Goal: Transaction & Acquisition: Purchase product/service

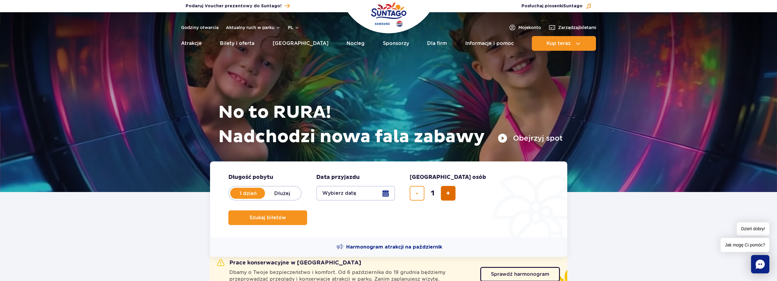
click at [448, 193] on span "dodaj bilet" at bounding box center [448, 193] width 4 height 0
type input "2"
click at [388, 195] on button "Wybierz datę" at bounding box center [355, 193] width 79 height 15
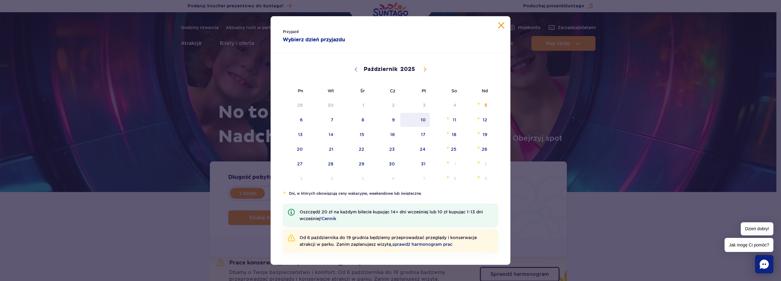
click at [417, 121] on span "10" at bounding box center [415, 120] width 31 height 14
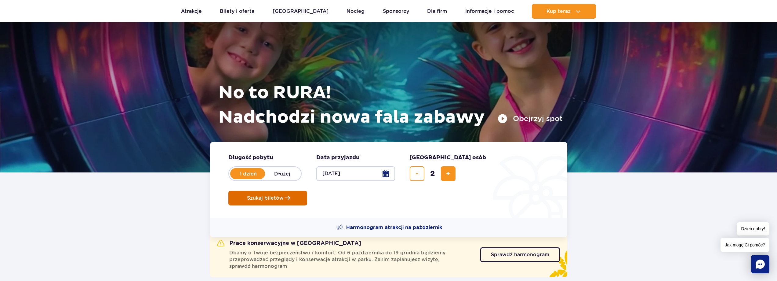
scroll to position [31, 0]
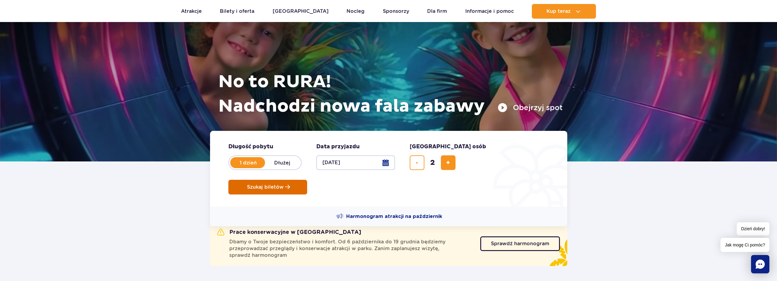
click at [307, 180] on button "Szukaj biletów" at bounding box center [267, 187] width 79 height 15
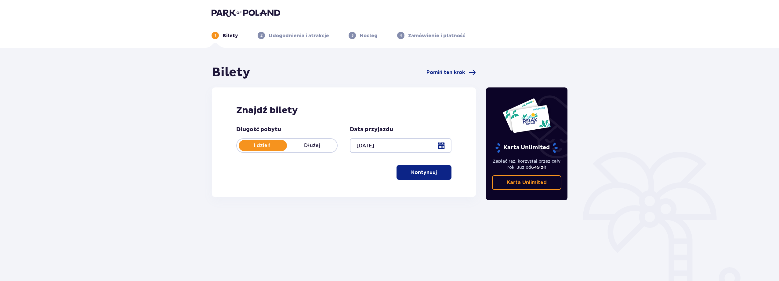
click at [430, 175] on p "Kontynuuj" at bounding box center [424, 172] width 26 height 7
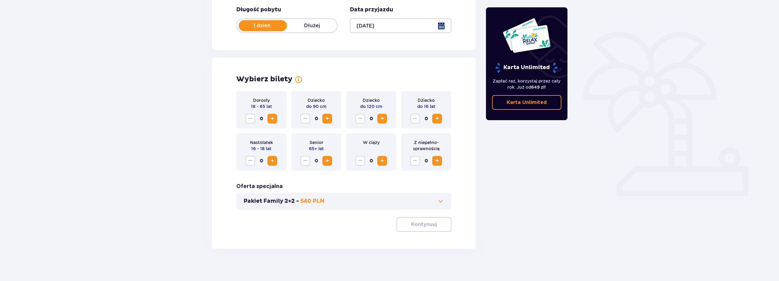
scroll to position [124, 0]
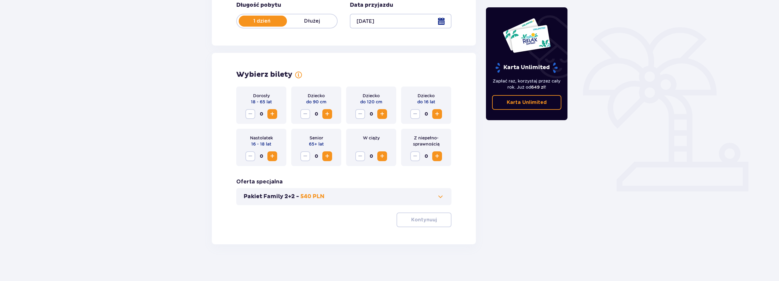
click at [272, 116] on span "Zwiększ" at bounding box center [272, 113] width 7 height 7
click at [445, 191] on div "Pakiet Family 2+2 - 540 PLN" at bounding box center [343, 196] width 215 height 17
click at [443, 193] on span at bounding box center [440, 196] width 7 height 7
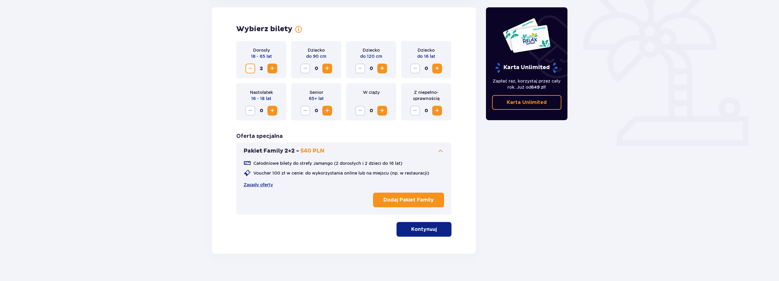
click at [441, 150] on span at bounding box center [440, 150] width 7 height 7
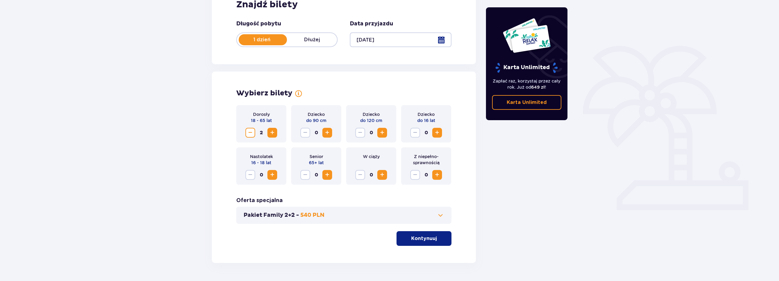
scroll to position [92, 0]
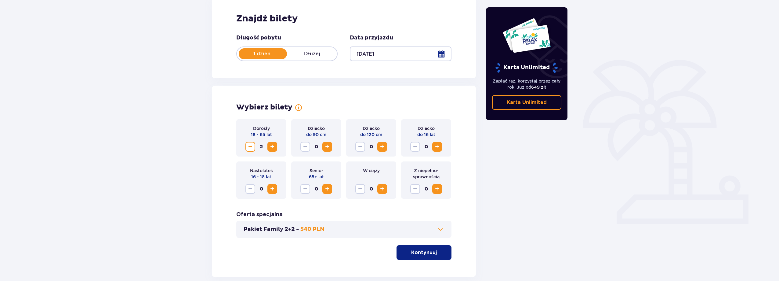
click at [434, 249] on span "button" at bounding box center [437, 251] width 7 height 7
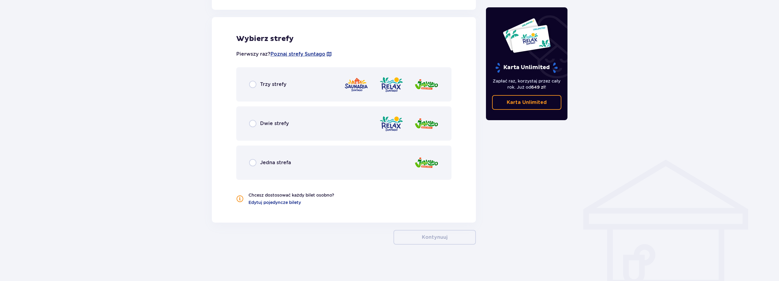
scroll to position [337, 0]
click at [279, 125] on span "Dwie strefy" at bounding box center [274, 123] width 29 height 7
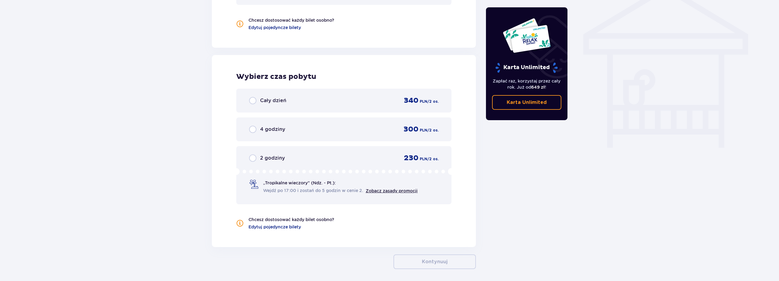
scroll to position [536, 0]
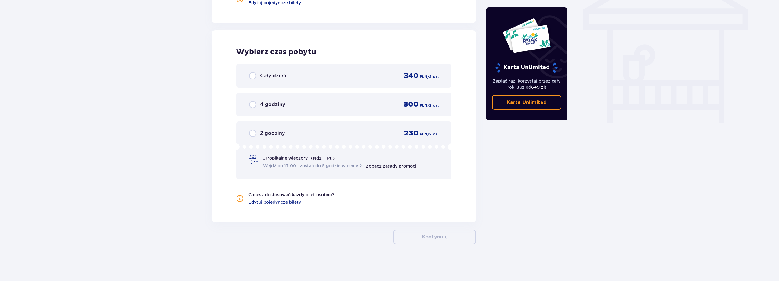
click at [352, 100] on div "4 godziny 300 PLN / 2 os." at bounding box center [344, 104] width 190 height 9
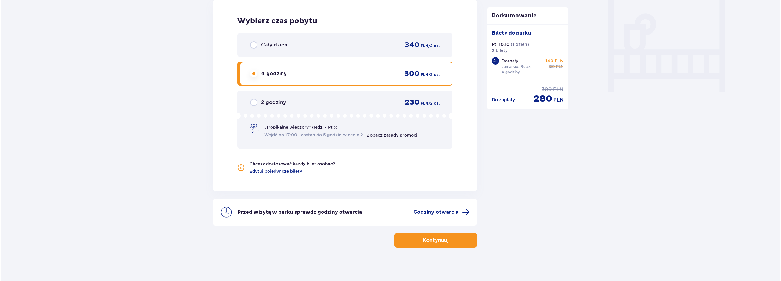
scroll to position [570, 0]
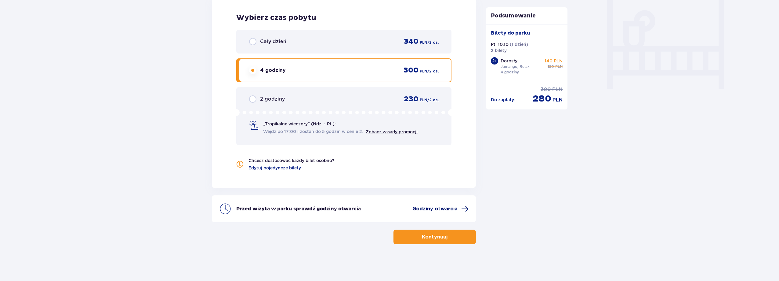
click at [455, 207] on span "Godziny otwarcia" at bounding box center [434, 208] width 45 height 7
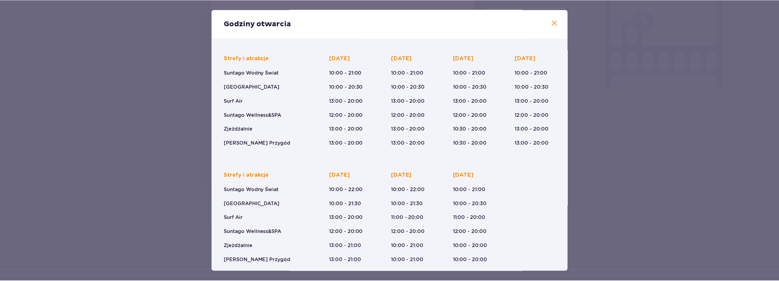
scroll to position [42, 0]
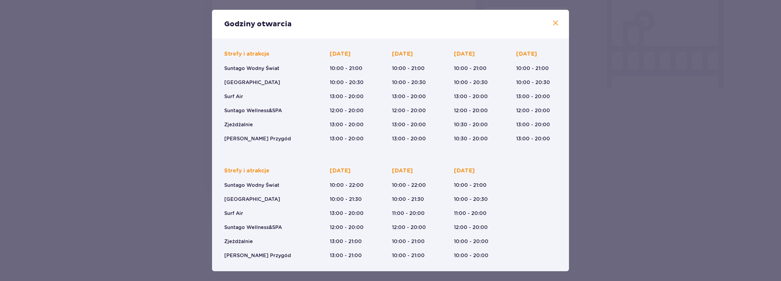
click at [608, 196] on div "Godziny otwarcia Styczeń - Grudzień Trzech Króli (5-6.01.26) Strefy i atrakcje …" at bounding box center [390, 140] width 781 height 281
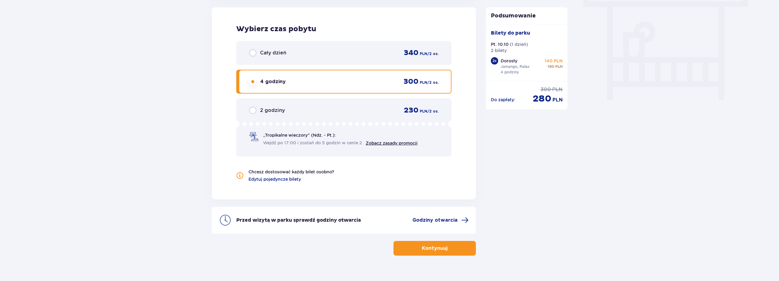
scroll to position [570, 0]
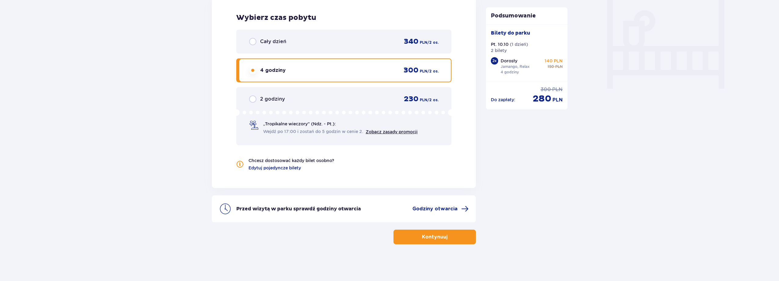
click at [442, 239] on button "Kontynuuj" at bounding box center [434, 236] width 82 height 15
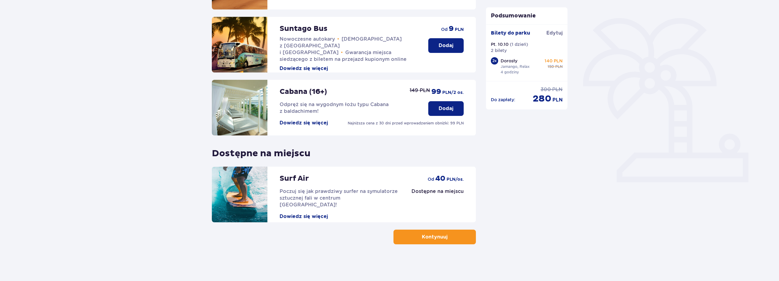
click at [443, 234] on button "Kontynuuj" at bounding box center [434, 236] width 82 height 15
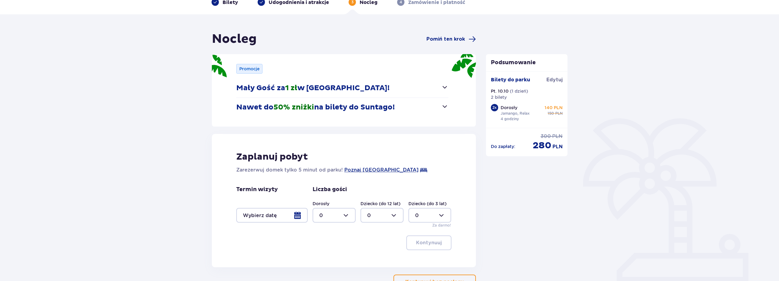
scroll to position [78, 0]
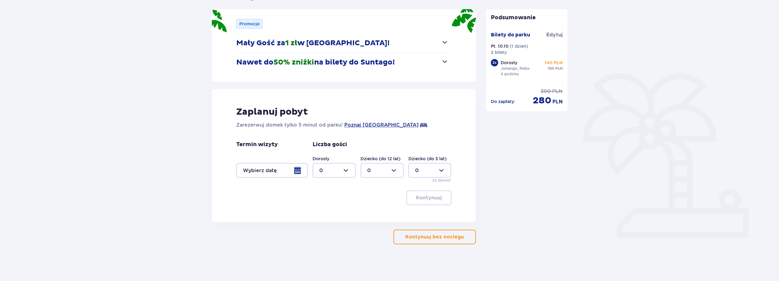
click at [453, 239] on p "Kontynuuj bez noclegu" at bounding box center [434, 236] width 59 height 7
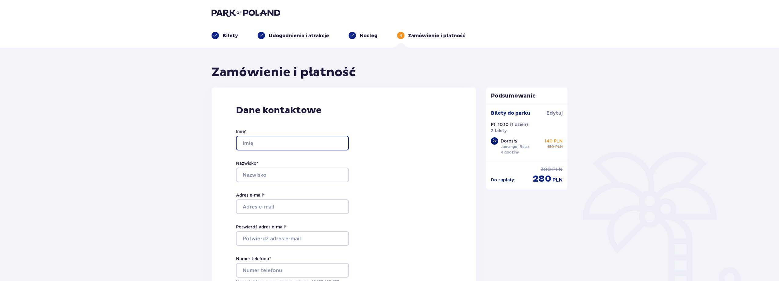
click at [306, 147] on input "Imię *" at bounding box center [292, 143] width 113 height 15
type input "[PERSON_NAME]"
type input "[EMAIL_ADDRESS][DOMAIN_NAME]"
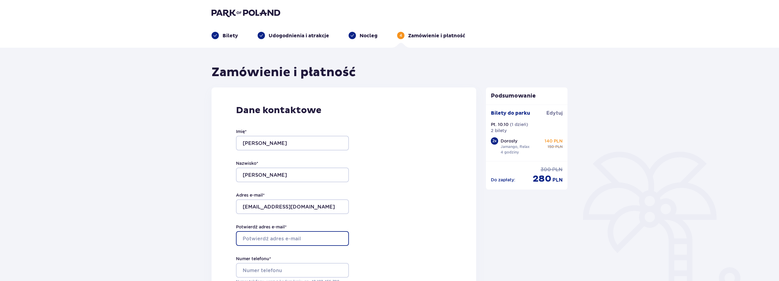
type input "[EMAIL_ADDRESS][DOMAIN_NAME]"
type input "609739991"
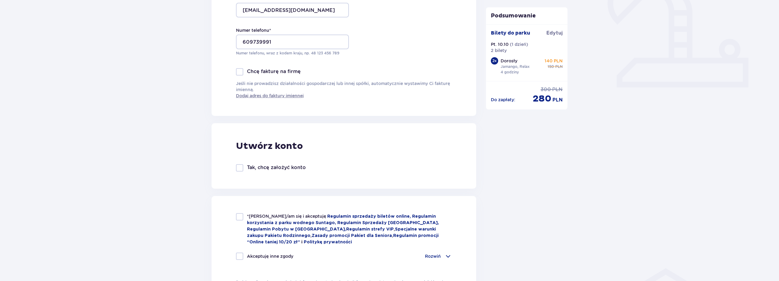
scroll to position [305, 0]
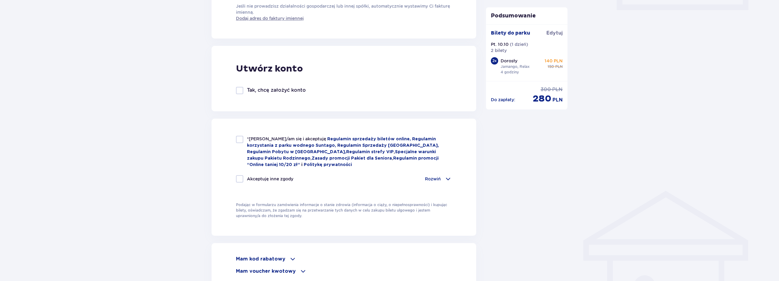
click at [241, 140] on div at bounding box center [239, 139] width 7 height 7
checkbox input "true"
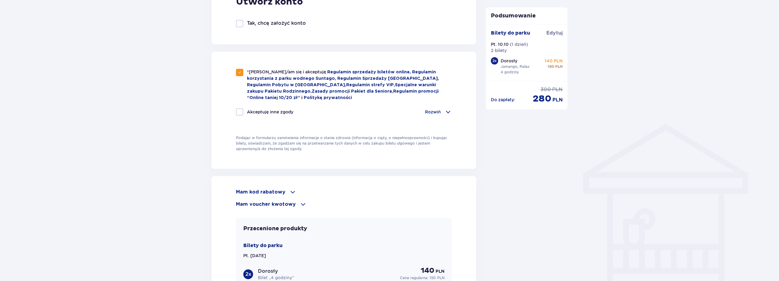
scroll to position [458, 0]
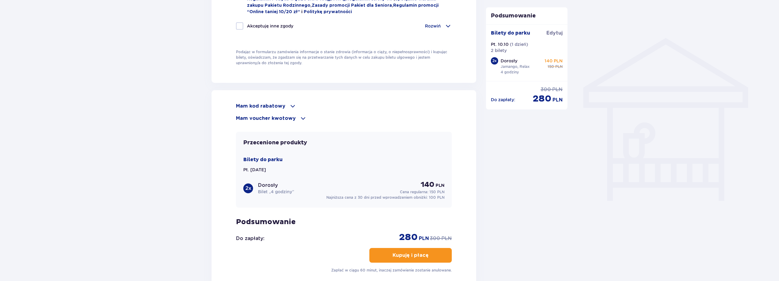
click at [301, 119] on span at bounding box center [302, 117] width 7 height 7
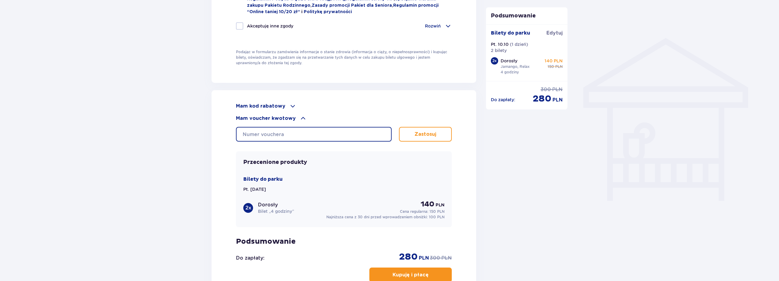
click at [299, 130] on input "text" at bounding box center [314, 134] width 156 height 15
paste input "0620002116529664"
type input "0620002116529664"
click at [432, 129] on button "Zastosuj" at bounding box center [425, 134] width 53 height 15
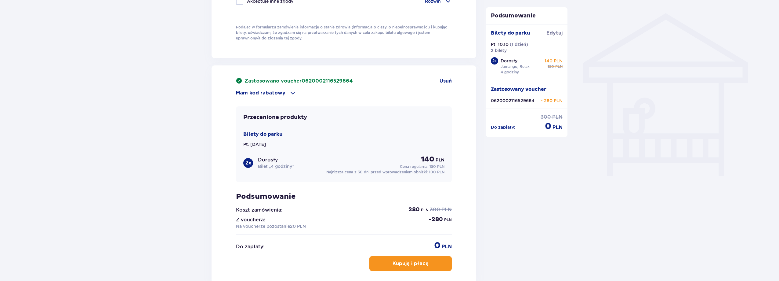
scroll to position [549, 0]
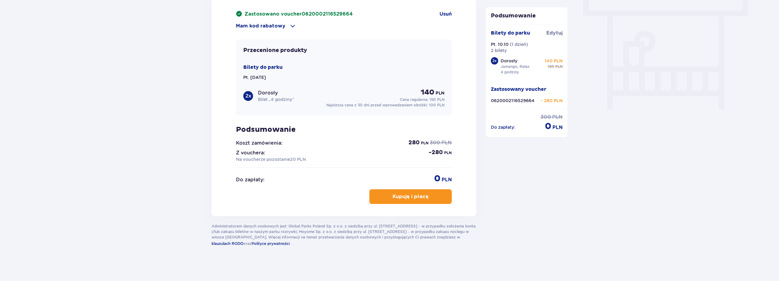
click at [426, 196] on span "button" at bounding box center [429, 196] width 7 height 7
